Goal: Check status

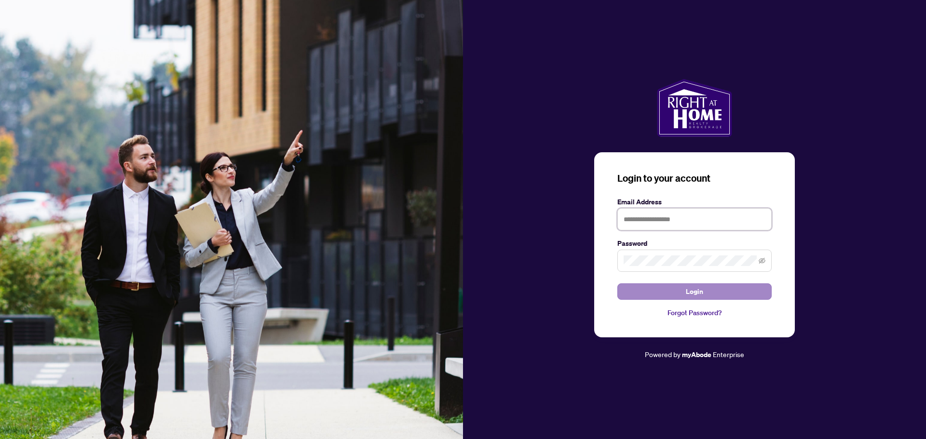
type input "**********"
click at [699, 292] on span "Login" at bounding box center [694, 291] width 17 height 15
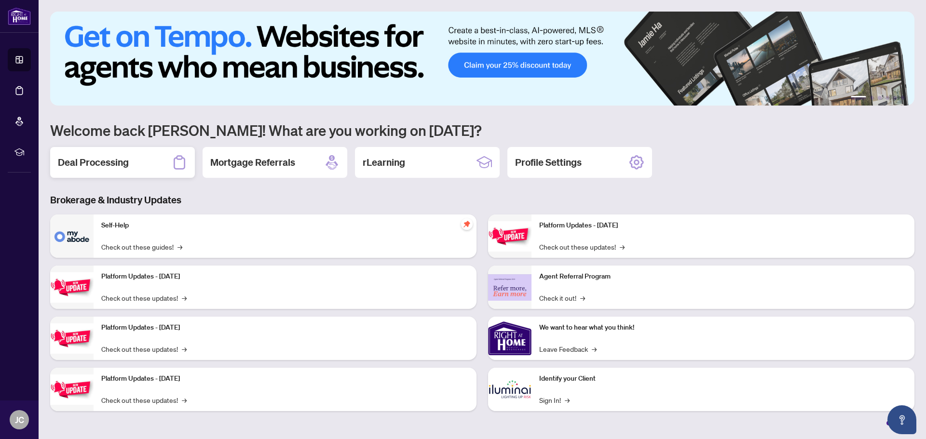
click at [124, 160] on h2 "Deal Processing" at bounding box center [93, 163] width 71 height 14
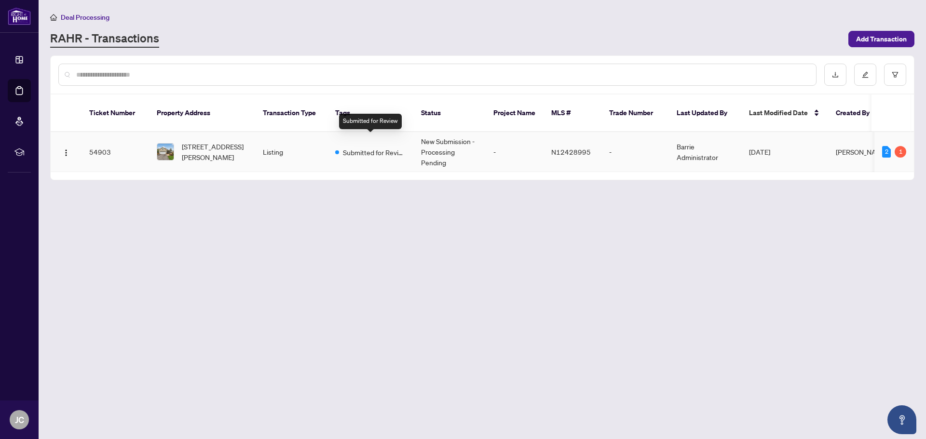
click at [366, 147] on span "Submitted for Review" at bounding box center [374, 152] width 63 height 11
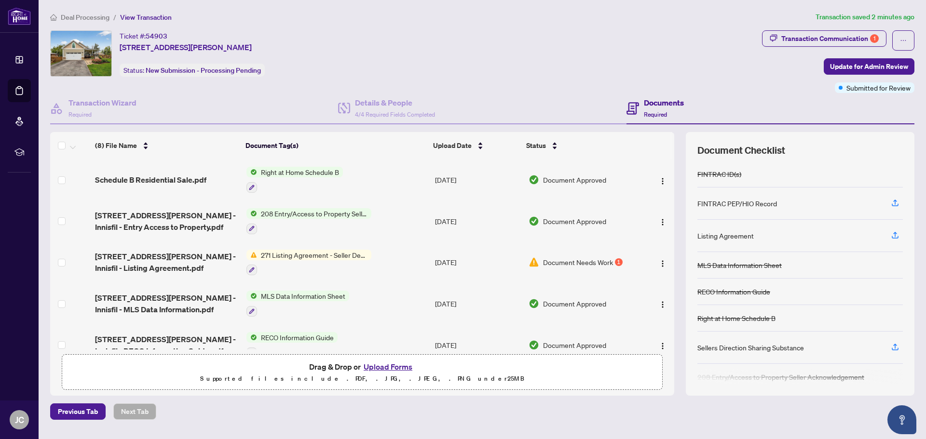
click at [564, 261] on span "Document Needs Work" at bounding box center [578, 262] width 70 height 11
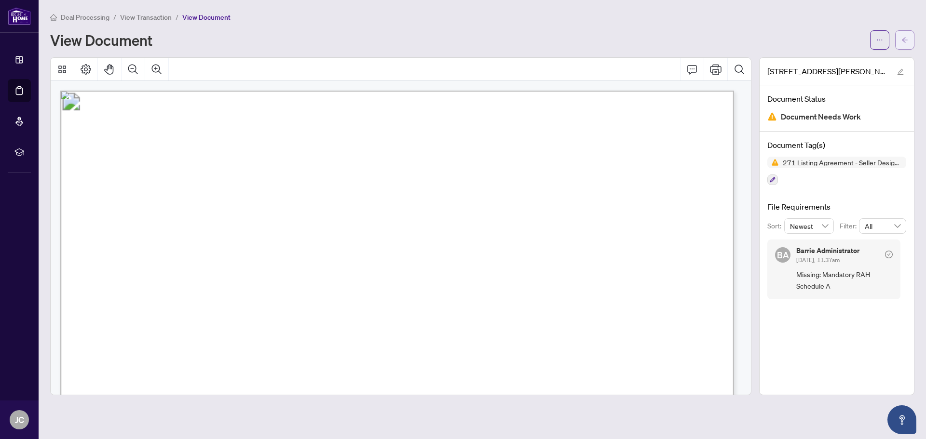
click at [905, 40] on icon "arrow-left" at bounding box center [904, 40] width 7 height 7
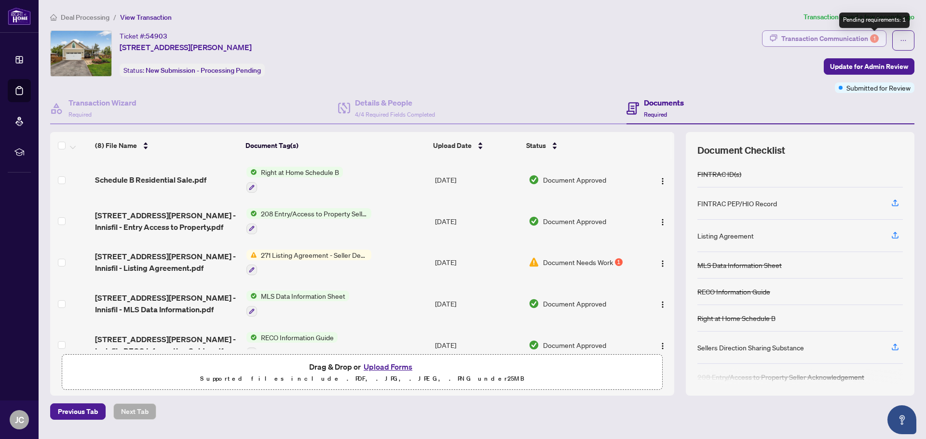
click at [870, 36] on div "1" at bounding box center [874, 38] width 9 height 9
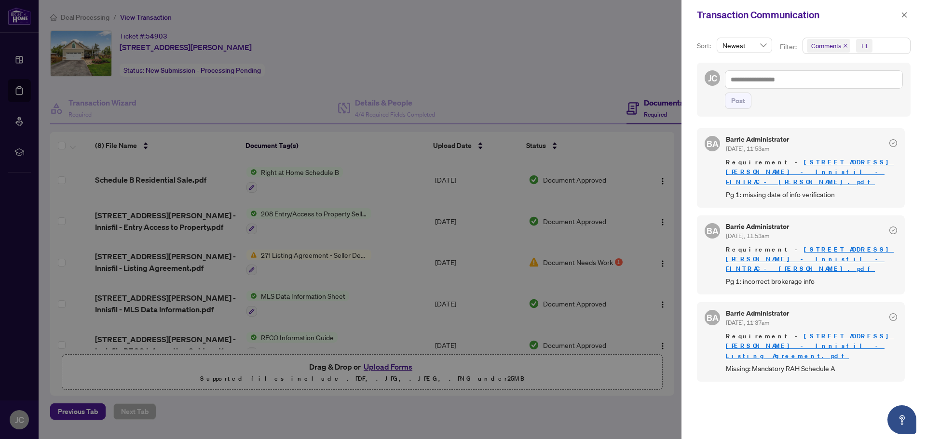
click at [800, 245] on link "[STREET_ADDRESS][PERSON_NAME] - Innisfil - FINTRAC - [PERSON_NAME].pdf" at bounding box center [810, 258] width 168 height 27
click at [906, 14] on icon "close" at bounding box center [904, 15] width 7 height 7
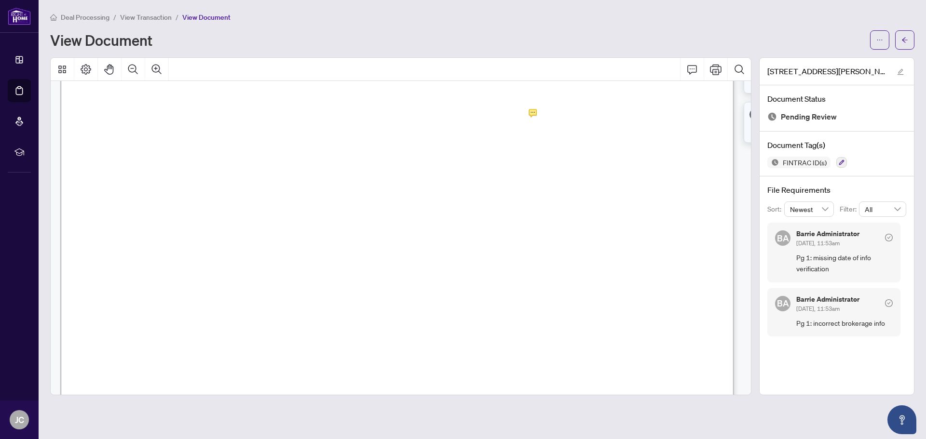
scroll to position [244, 0]
